Goal: Information Seeking & Learning: Learn about a topic

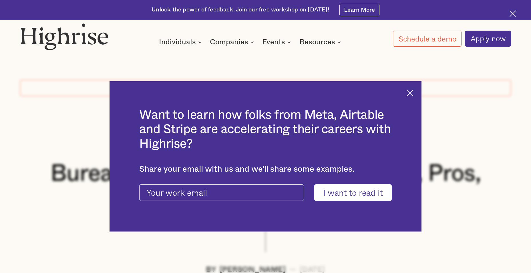
click at [409, 89] on div "Want to learn how folks from Meta, Airtable and Stripe are accelerating their c…" at bounding box center [265, 156] width 312 height 150
click at [409, 90] on div "Want to learn how folks from Meta, Airtable and Stripe are accelerating their c…" at bounding box center [265, 156] width 312 height 150
click at [411, 88] on div "Want to learn how folks from Meta, Airtable and Stripe are accelerating their c…" at bounding box center [265, 156] width 312 height 150
click at [411, 93] on img at bounding box center [409, 93] width 7 height 7
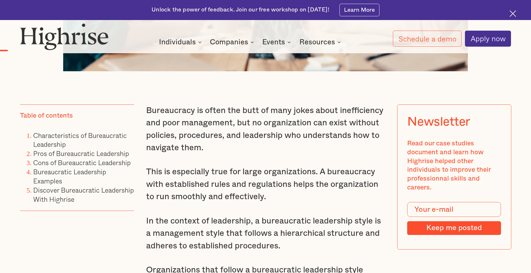
scroll to position [429, 0]
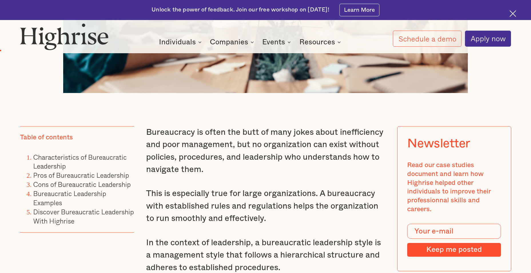
drag, startPoint x: 497, startPoint y: 1, endPoint x: 267, endPoint y: 169, distance: 285.3
click at [267, 169] on p "Bureaucracy is often the butt of many jokes about inefficiency and poor managem…" at bounding box center [265, 151] width 238 height 50
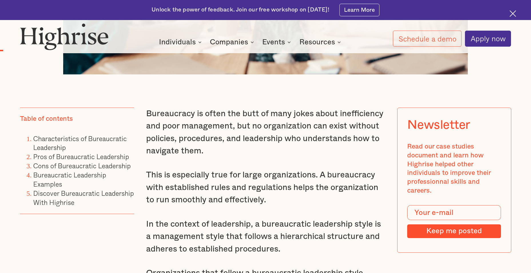
scroll to position [457, 0]
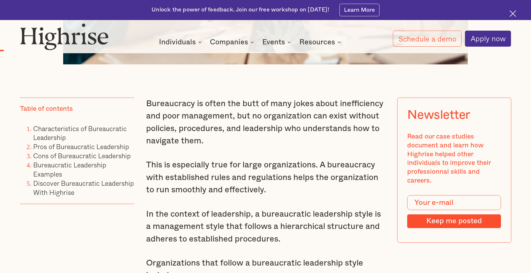
click at [514, 14] on img at bounding box center [512, 13] width 7 height 7
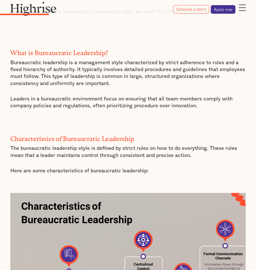
scroll to position [486, 0]
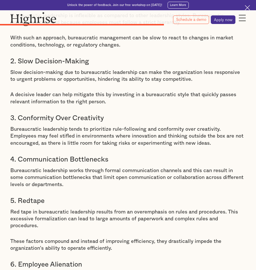
scroll to position [1801, 0]
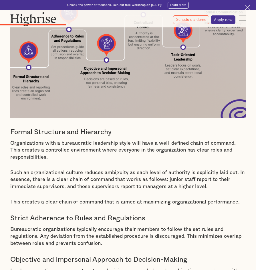
scroll to position [886, 0]
